Goal: Information Seeking & Learning: Learn about a topic

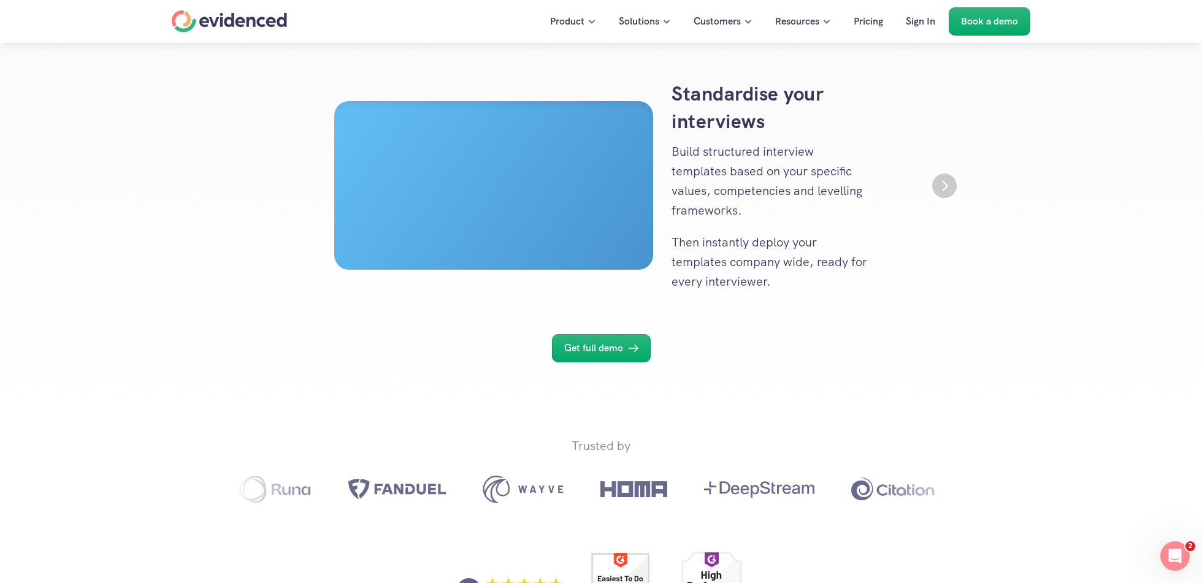
scroll to position [226, 0]
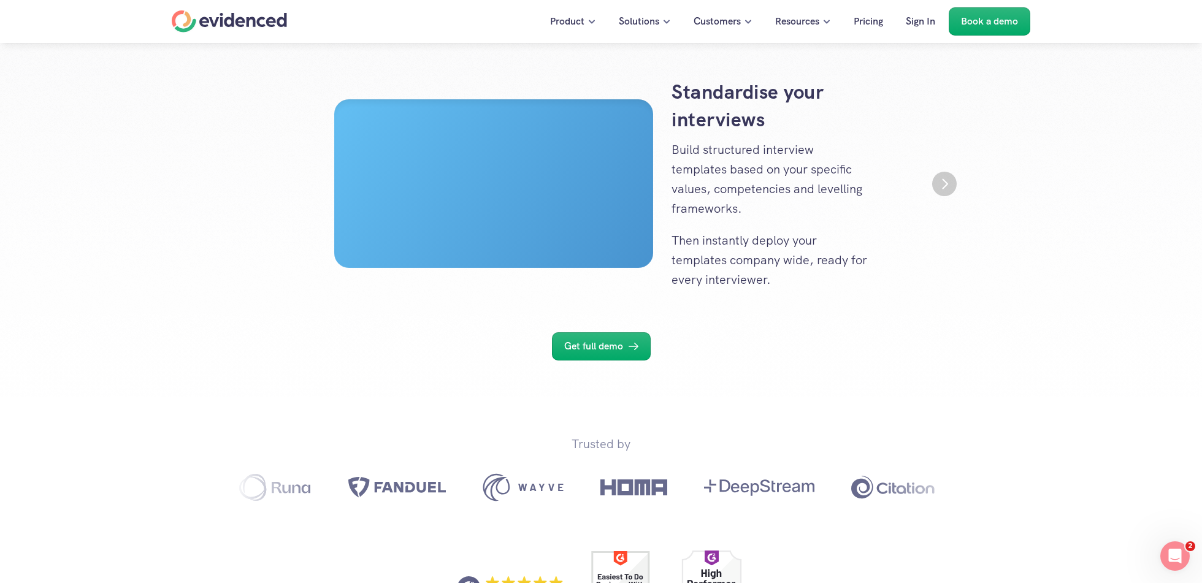
click at [948, 186] on img "Next" at bounding box center [944, 184] width 25 height 25
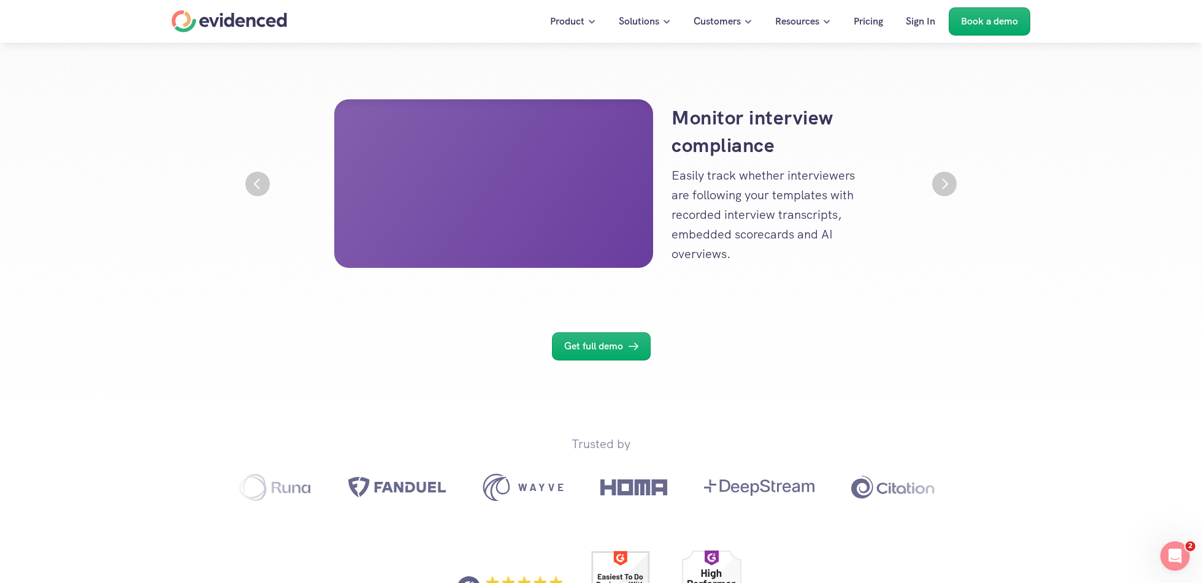
click at [948, 186] on img "Next" at bounding box center [944, 184] width 25 height 25
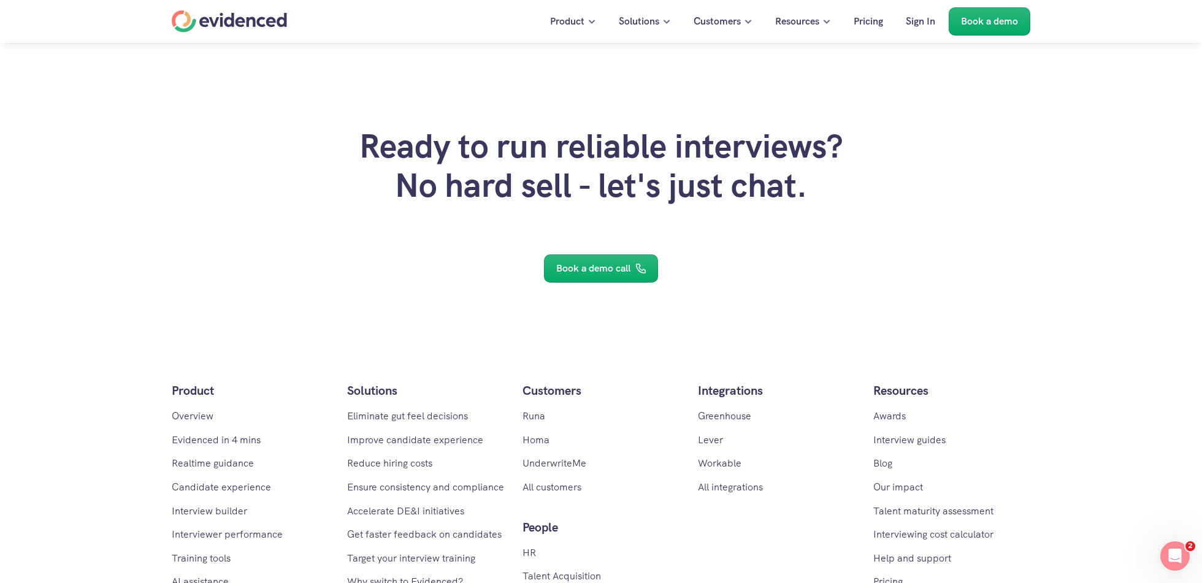
scroll to position [2979, 0]
click at [605, 272] on p "Book a demo call" at bounding box center [593, 269] width 74 height 16
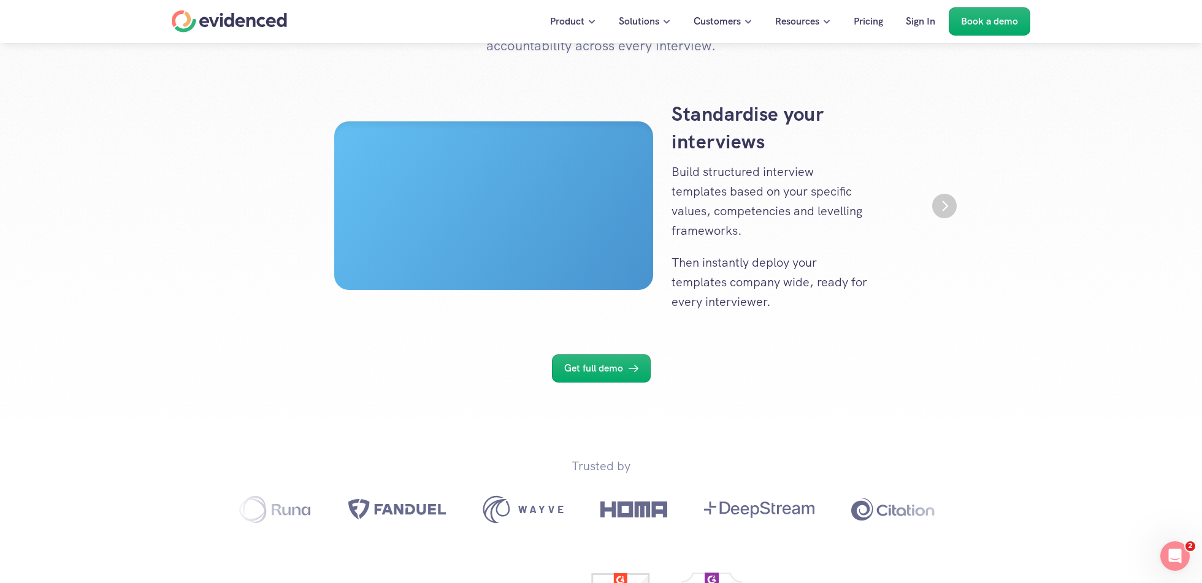
scroll to position [182, 0]
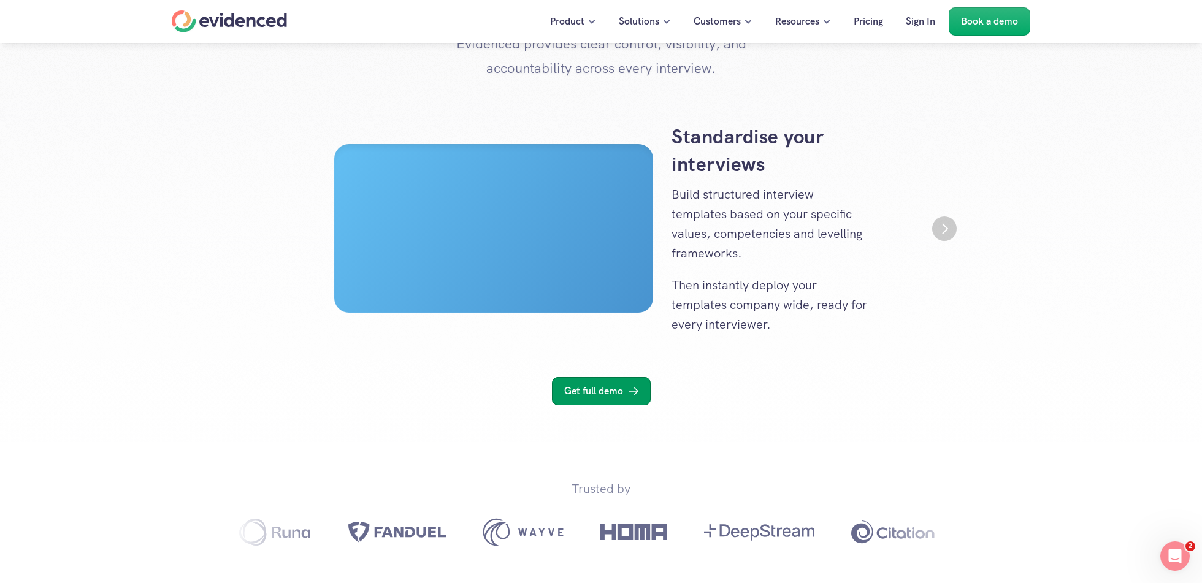
click at [599, 394] on p "Get full demo" at bounding box center [593, 391] width 59 height 16
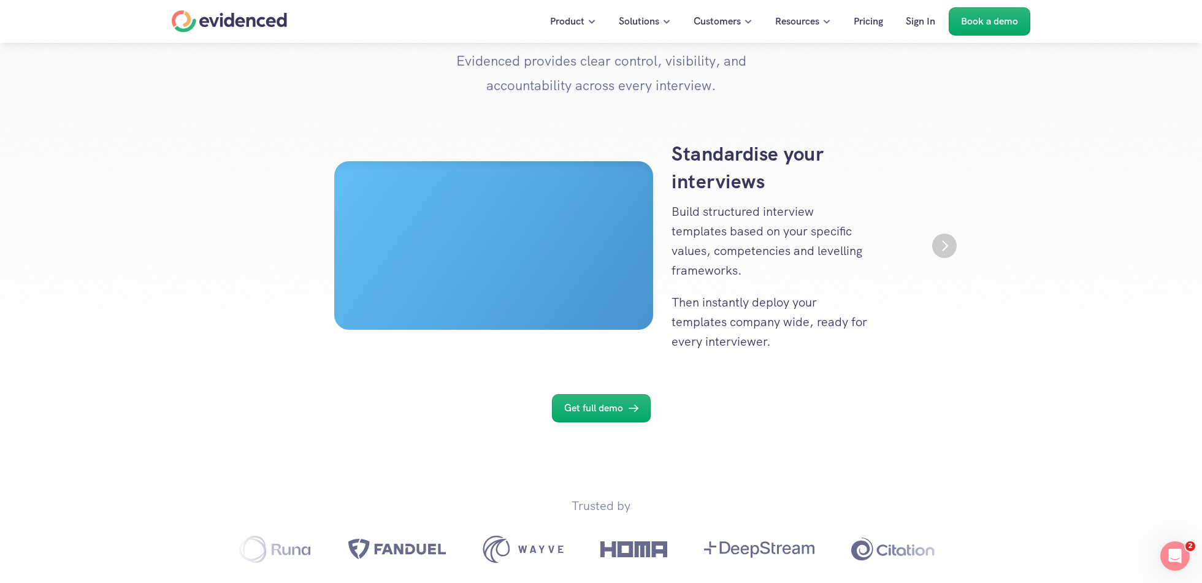
scroll to position [165, 0]
click at [944, 251] on img "Next" at bounding box center [944, 245] width 23 height 23
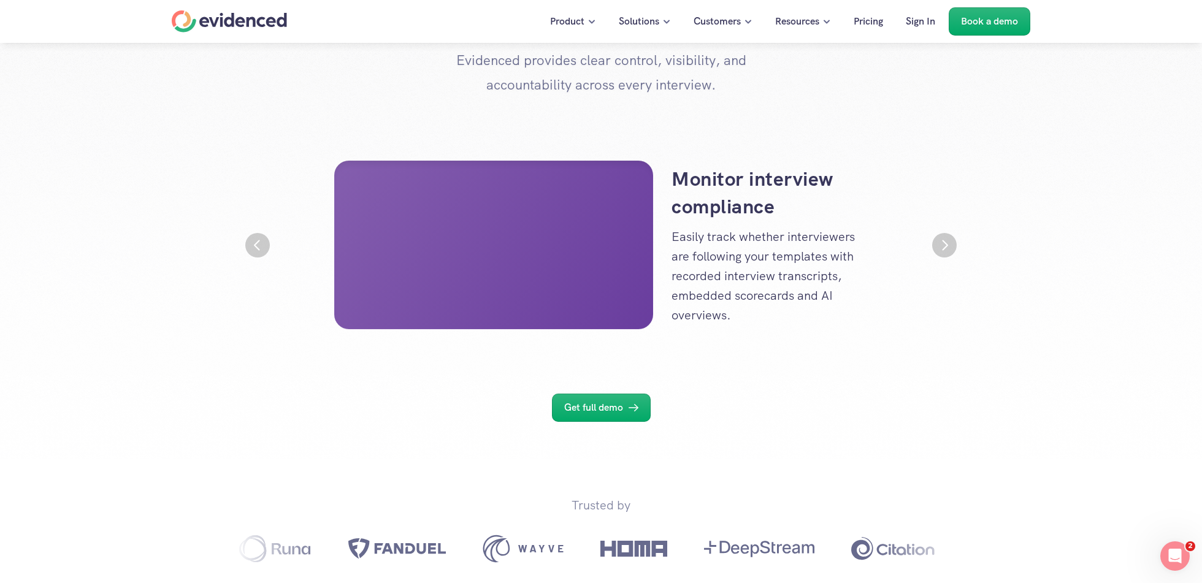
click at [944, 251] on img "Next" at bounding box center [944, 245] width 25 height 25
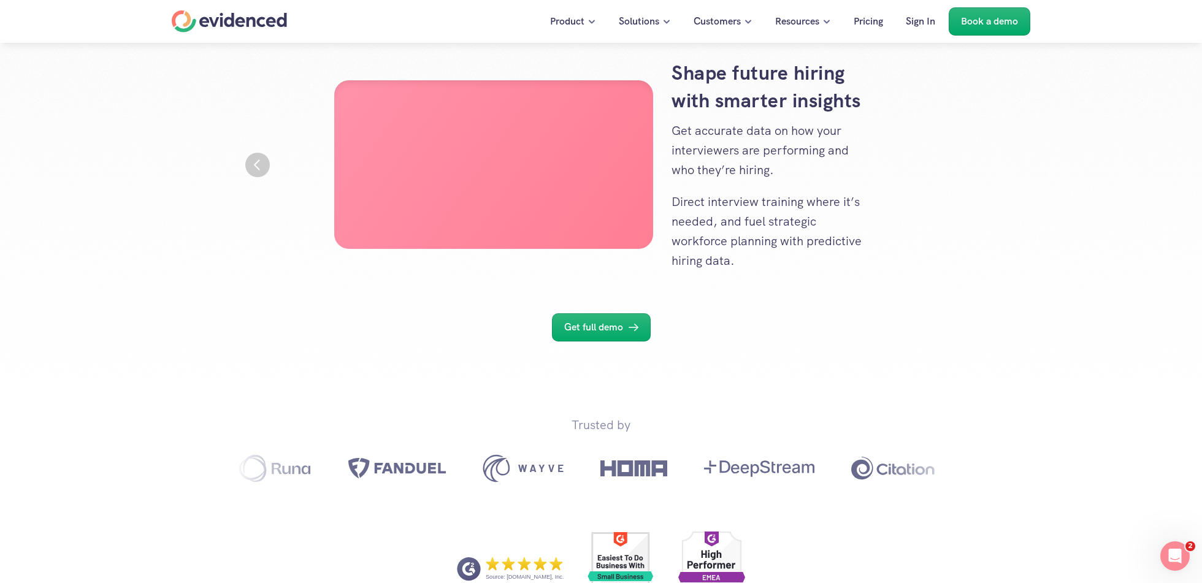
scroll to position [0, 0]
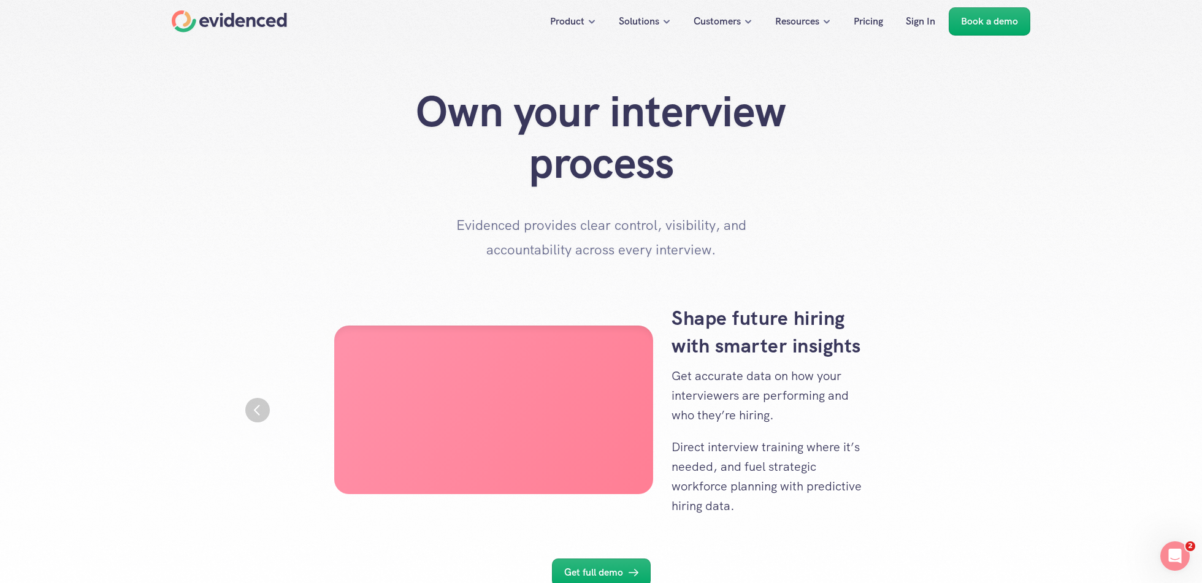
click at [254, 421] on section "Standardise your interviews Build structured interview templates based on your …" at bounding box center [601, 410] width 736 height 211
click at [254, 410] on img "Previous" at bounding box center [258, 410] width 22 height 22
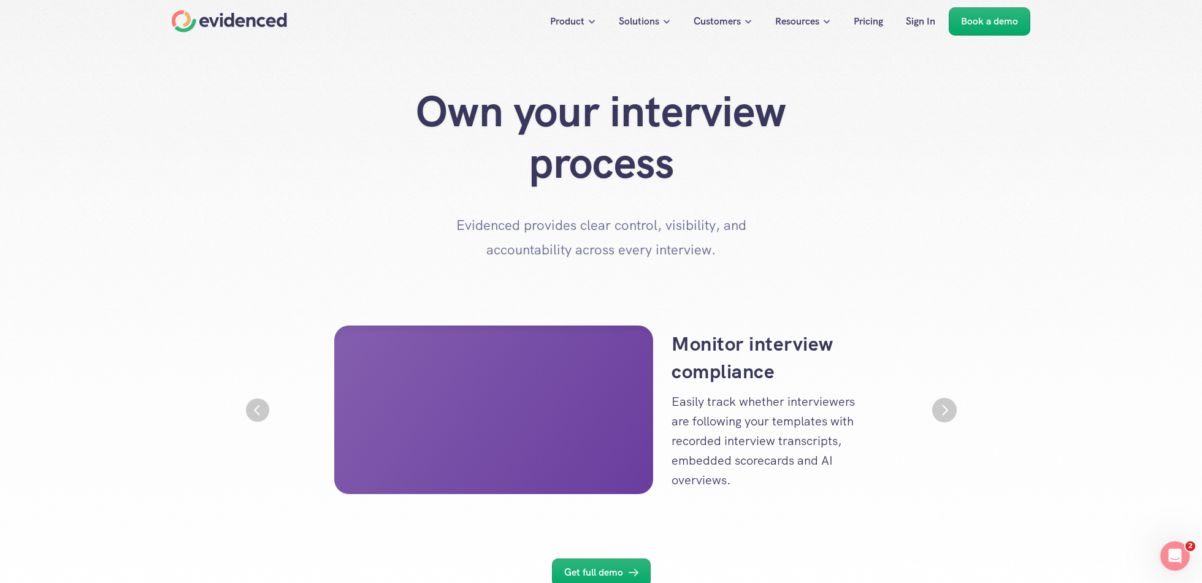
click at [254, 410] on img "Previous" at bounding box center [257, 410] width 23 height 23
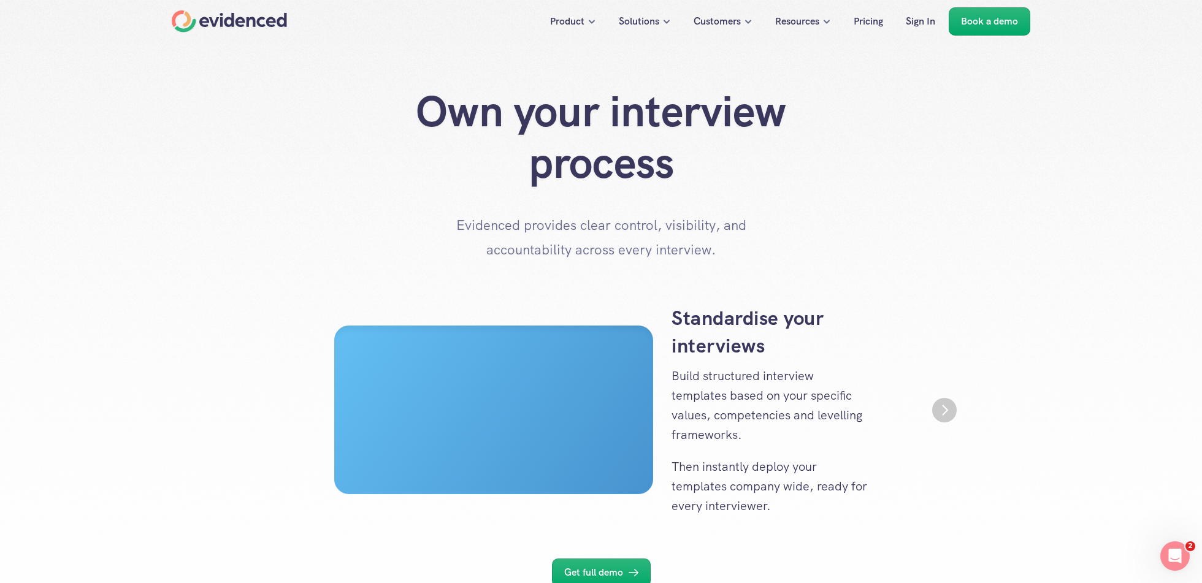
scroll to position [40, 0]
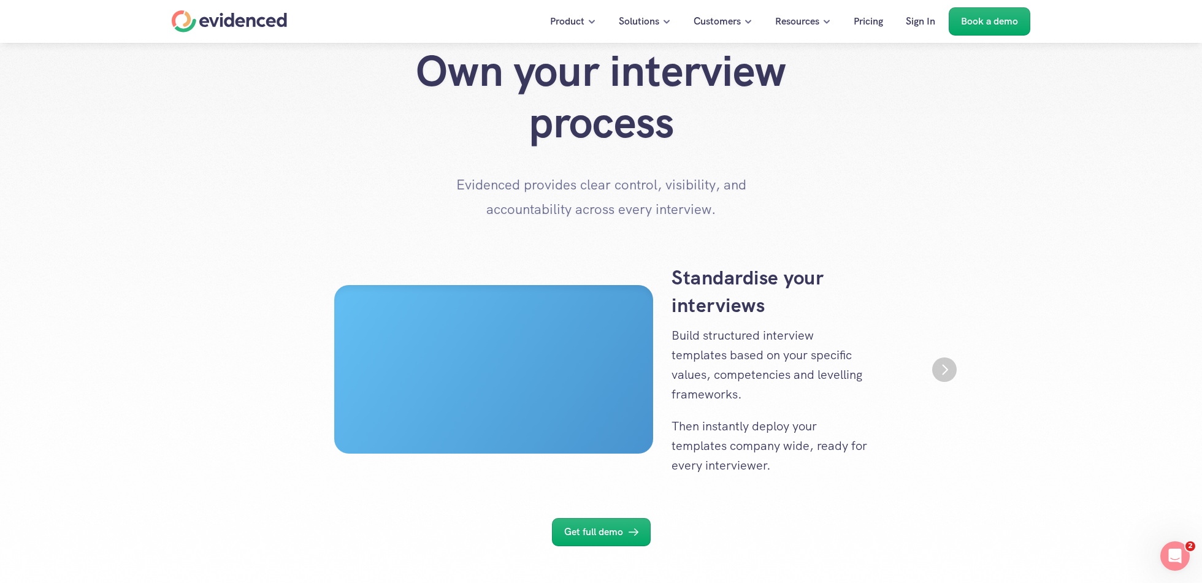
click at [937, 358] on div "Standardise your interviews Build structured interview templates based on your …" at bounding box center [601, 369] width 736 height 211
click at [945, 375] on img "Next" at bounding box center [944, 370] width 25 height 25
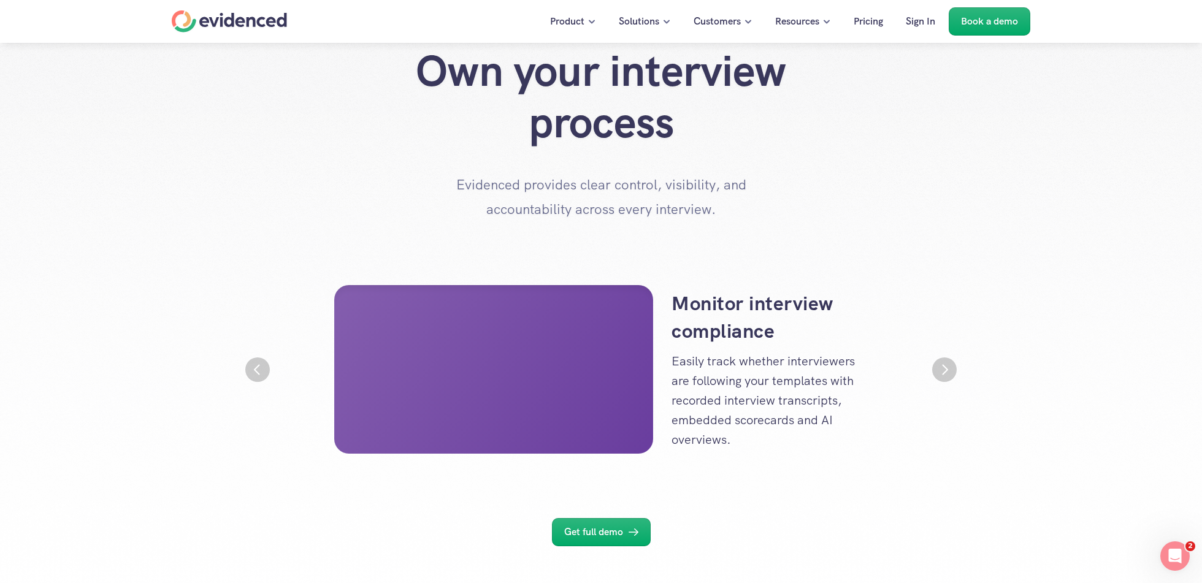
click at [945, 375] on img "Next" at bounding box center [944, 370] width 25 height 25
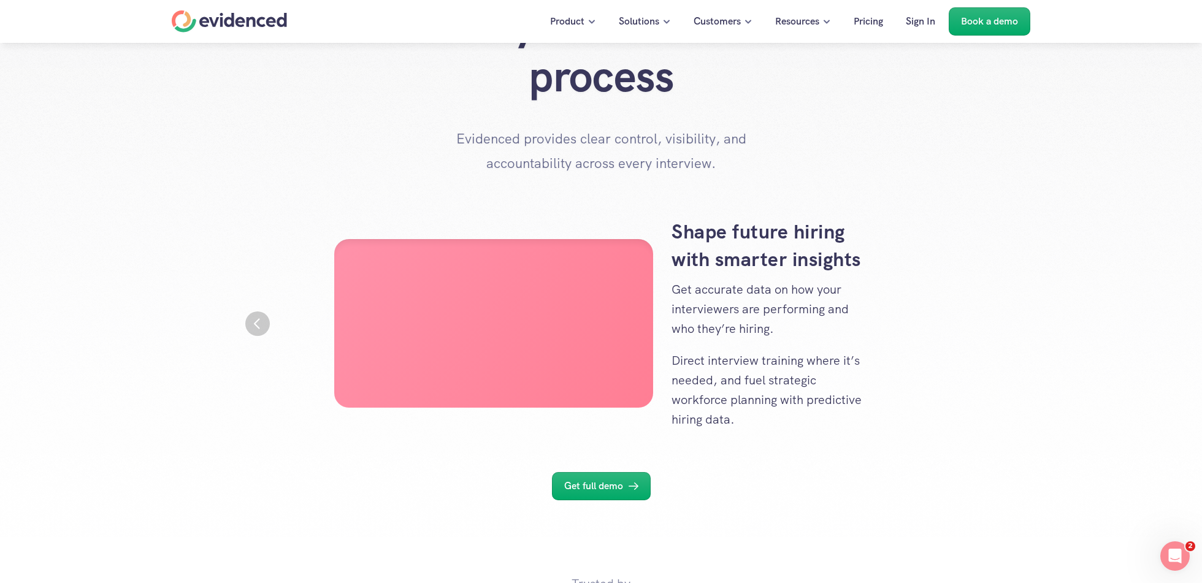
scroll to position [85, 0]
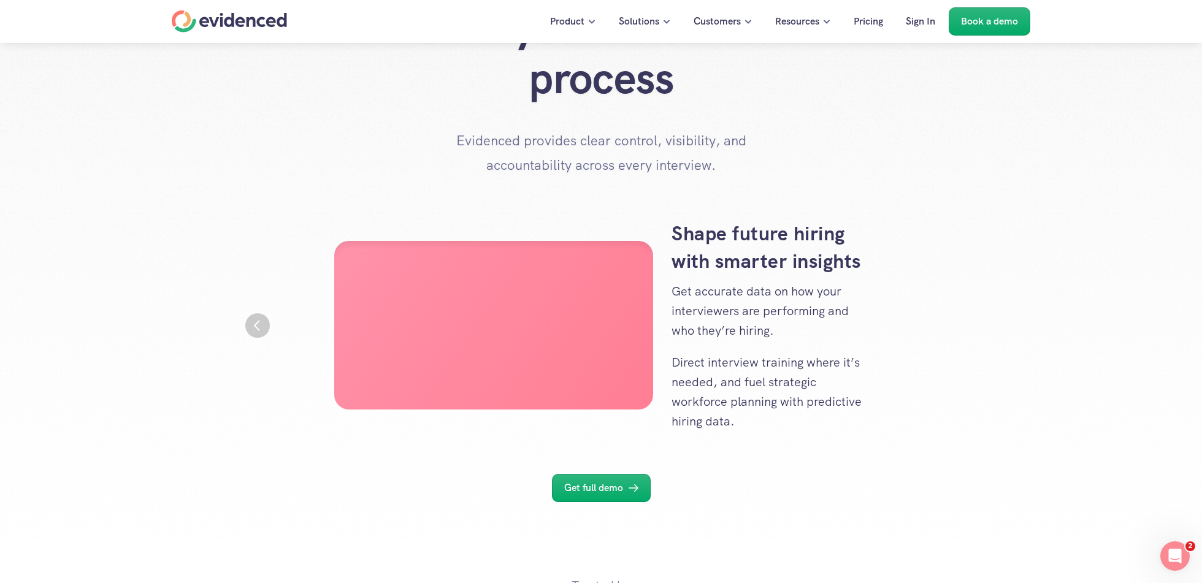
click at [346, 409] on div "3 of 3" at bounding box center [493, 325] width 319 height 169
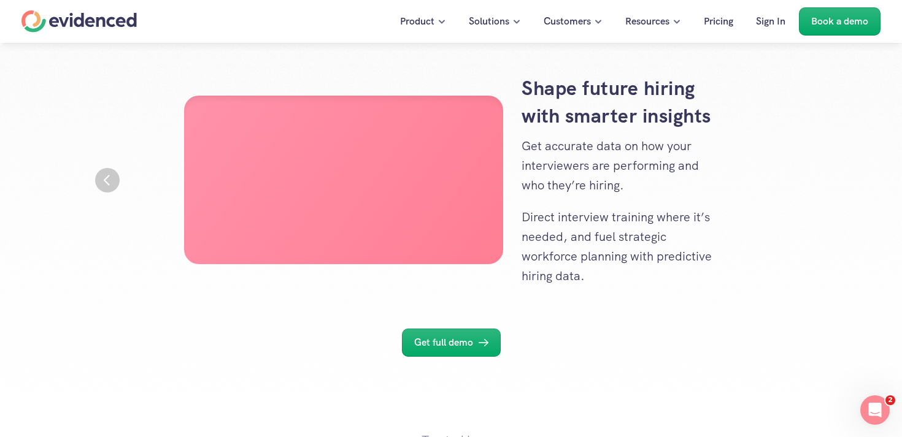
scroll to position [191, 0]
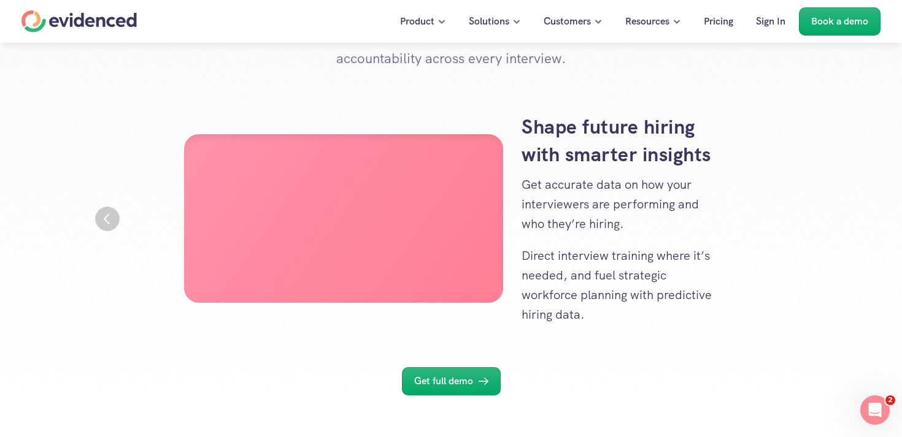
click at [98, 216] on img "Previous" at bounding box center [107, 219] width 25 height 25
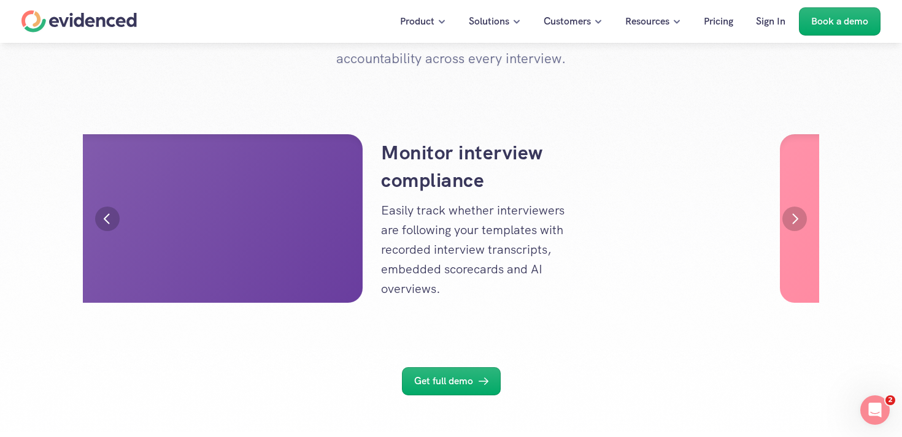
click at [98, 216] on img "Previous" at bounding box center [107, 219] width 25 height 25
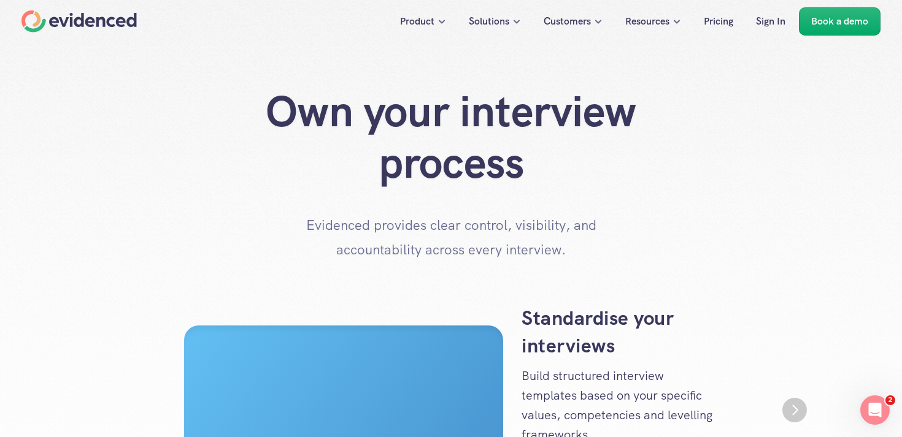
scroll to position [53, 0]
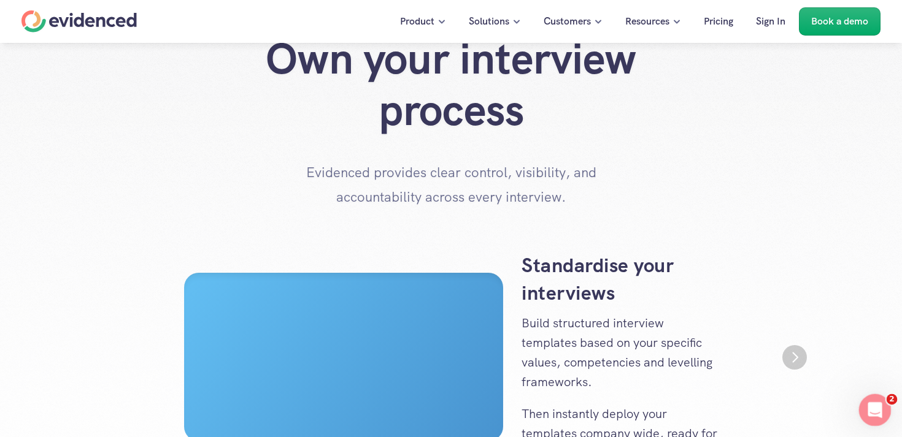
click at [880, 411] on icon "Open Intercom Messenger" at bounding box center [873, 409] width 20 height 20
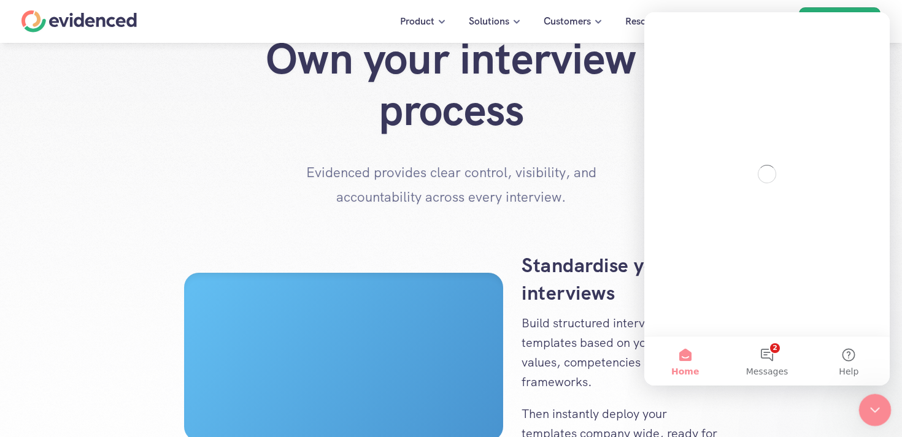
scroll to position [0, 0]
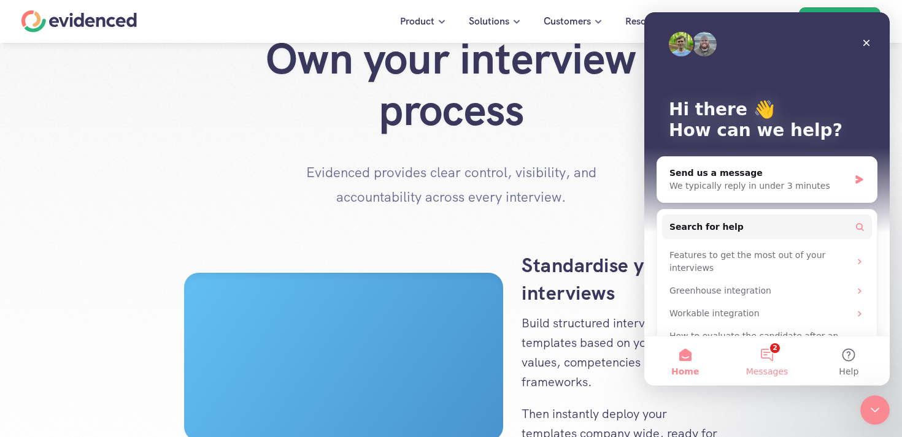
click at [773, 356] on button "2 Messages" at bounding box center [767, 361] width 82 height 49
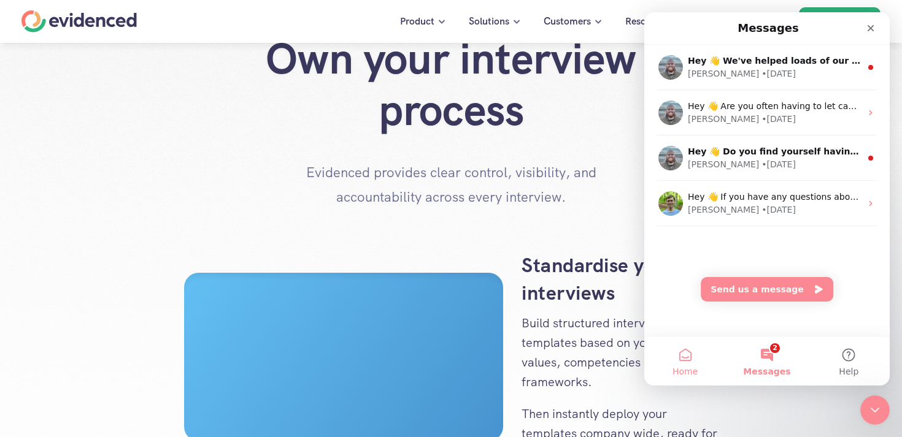
click at [683, 362] on button "Home" at bounding box center [685, 361] width 82 height 49
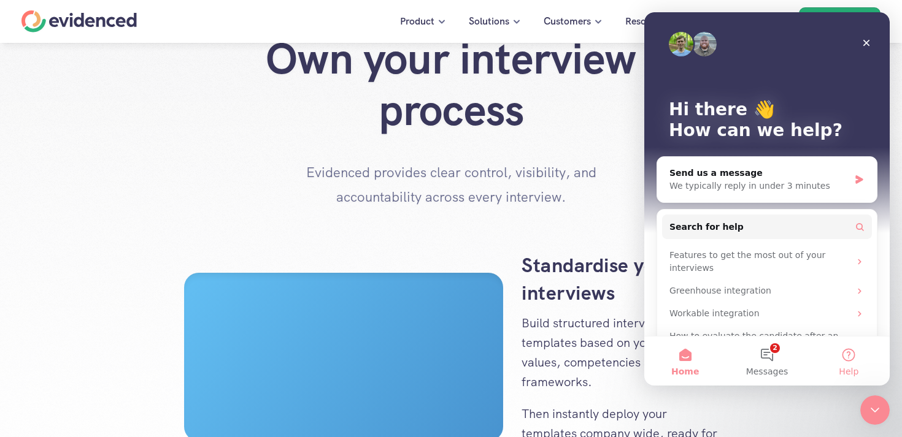
click at [834, 353] on button "Help" at bounding box center [849, 361] width 82 height 49
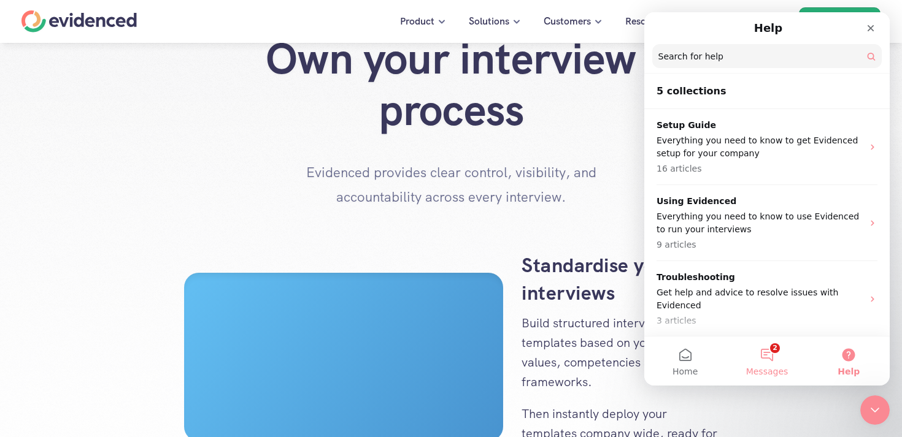
click at [781, 354] on button "2 Messages" at bounding box center [767, 361] width 82 height 49
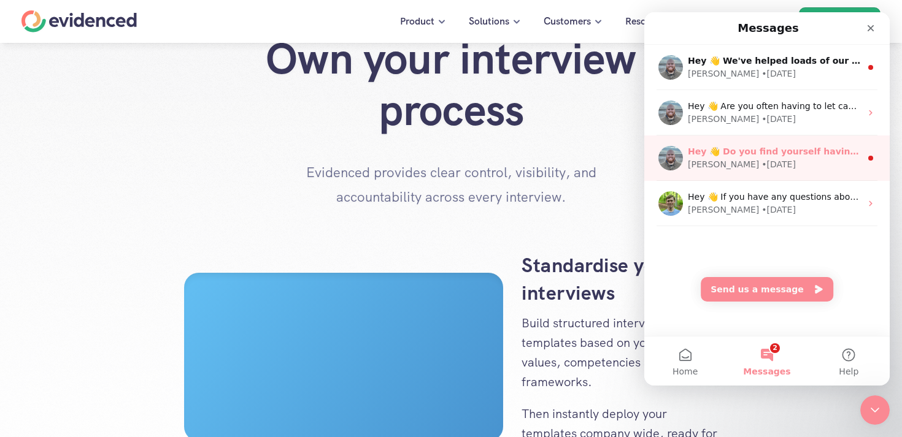
click at [750, 159] on div "[PERSON_NAME] • [DATE]" at bounding box center [774, 164] width 173 height 13
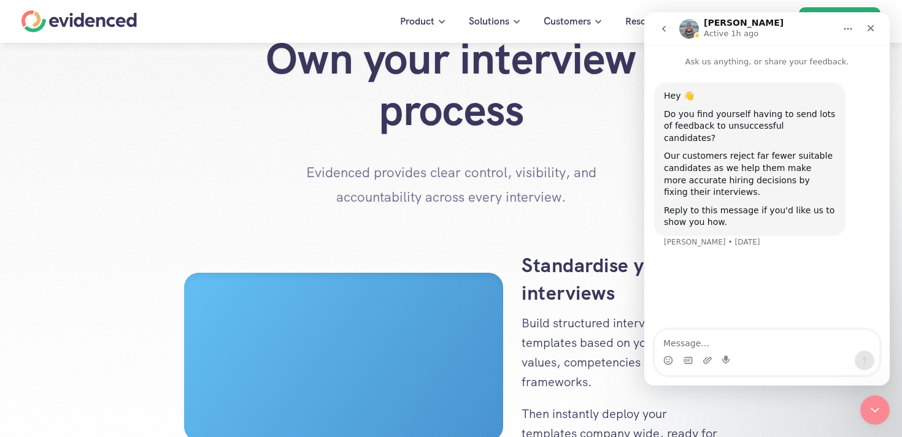
click at [661, 33] on icon "go back" at bounding box center [664, 29] width 10 height 10
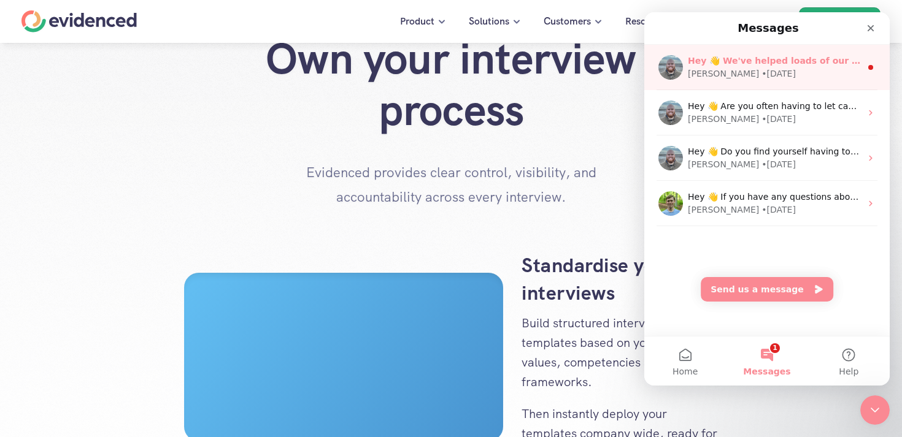
click at [758, 76] on div "[PERSON_NAME] • [DATE]" at bounding box center [774, 73] width 173 height 13
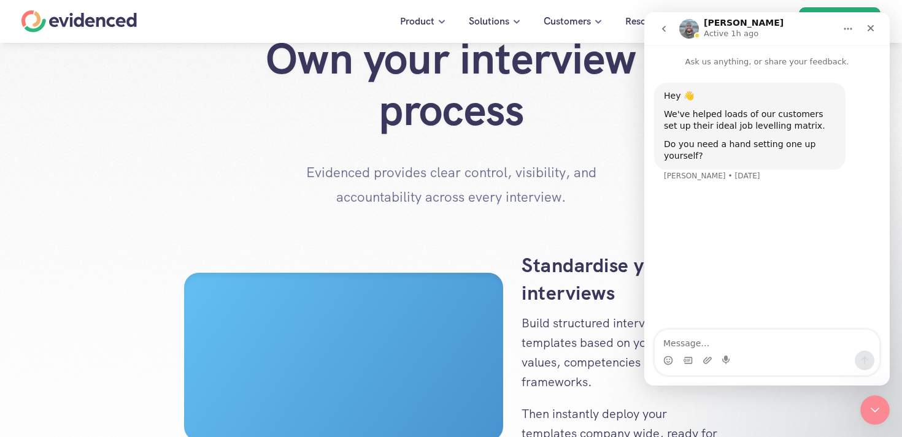
click at [655, 26] on button "go back" at bounding box center [663, 28] width 23 height 23
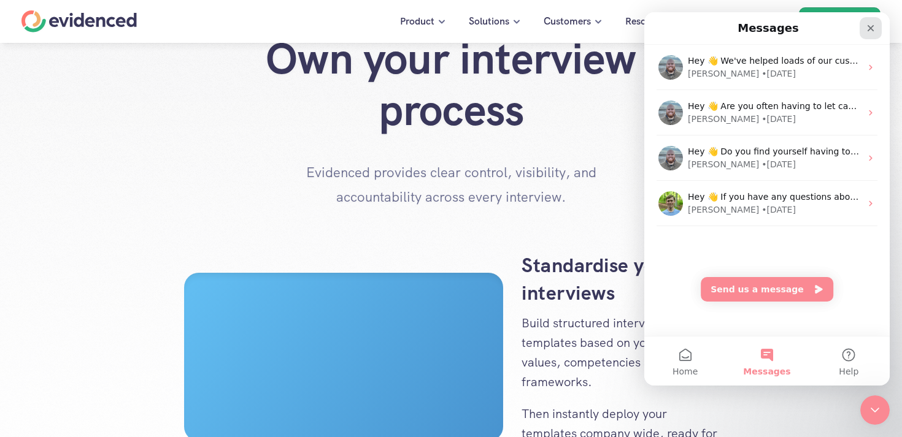
click at [867, 27] on icon "Close" at bounding box center [871, 28] width 10 height 10
